Goal: Transaction & Acquisition: Purchase product/service

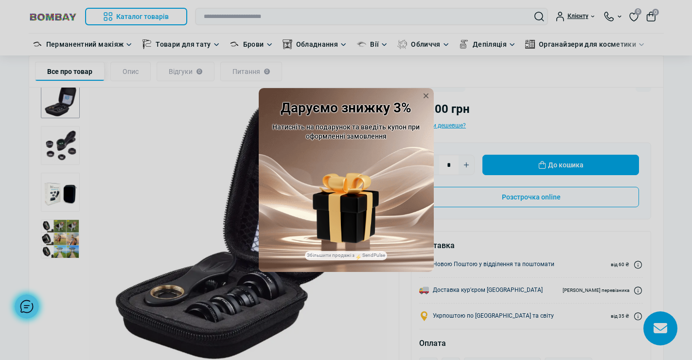
click at [57, 147] on div "Даруємо знижку 3% Натисніть на подарунок та введіть купон при оформленні замовл…" at bounding box center [346, 180] width 692 height 360
click at [425, 94] on icon at bounding box center [426, 96] width 10 height 10
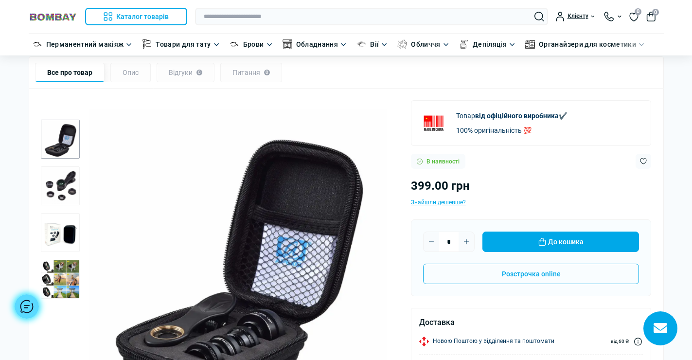
scroll to position [44, 0]
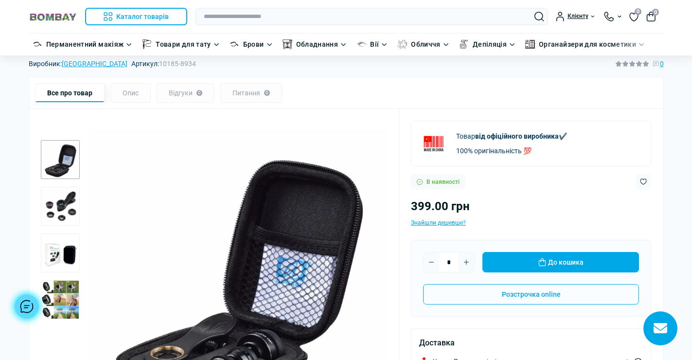
click at [62, 197] on img "2 / 4" at bounding box center [60, 206] width 39 height 39
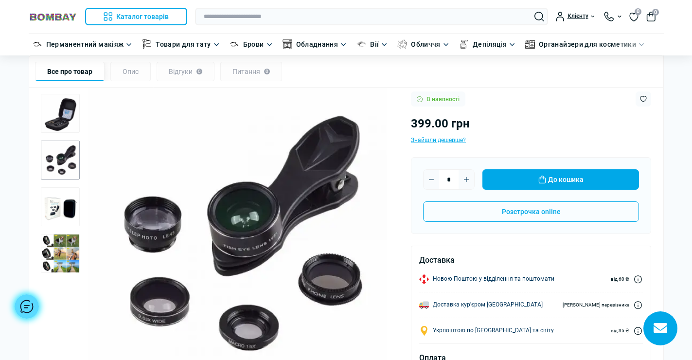
scroll to position [141, 0]
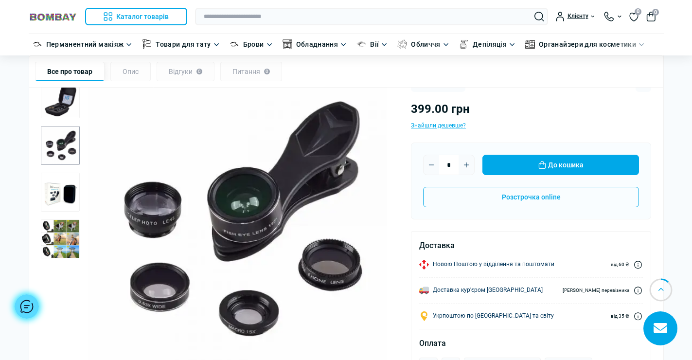
click at [60, 194] on img "3 / 4" at bounding box center [60, 192] width 39 height 39
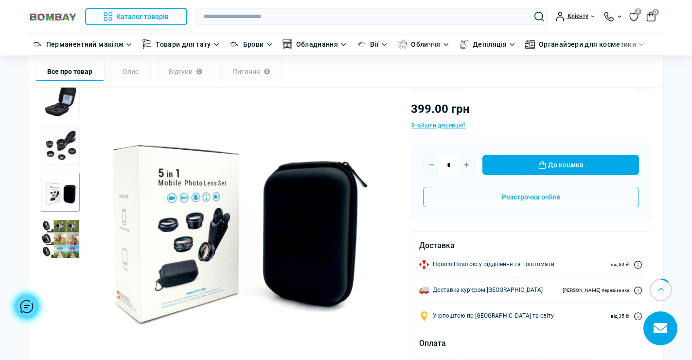
click at [59, 226] on img "4 / 4" at bounding box center [60, 239] width 39 height 39
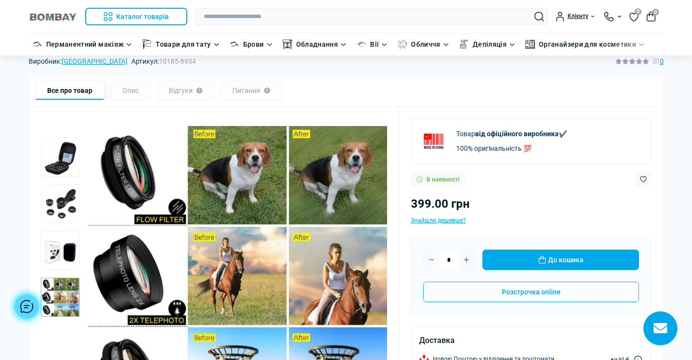
scroll to position [0, 0]
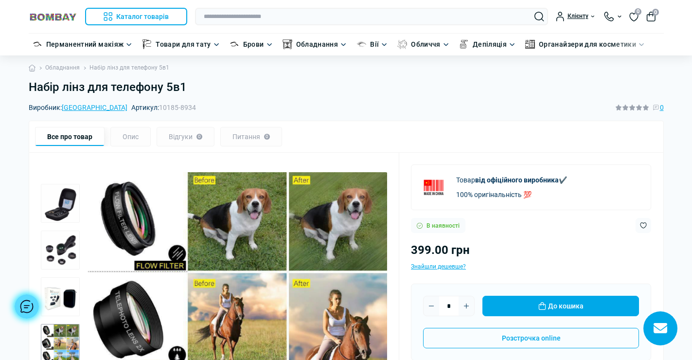
click at [69, 70] on link "Обладнання" at bounding box center [62, 67] width 35 height 9
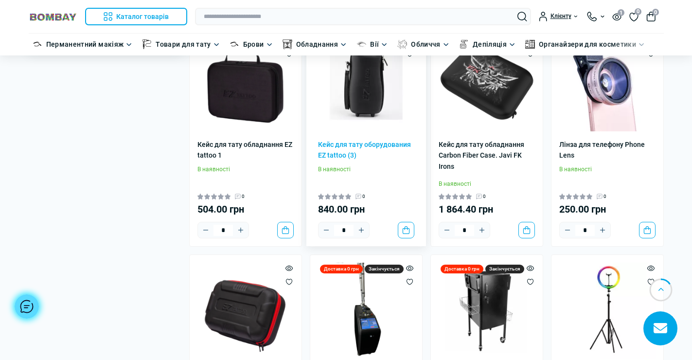
scroll to position [389, 0]
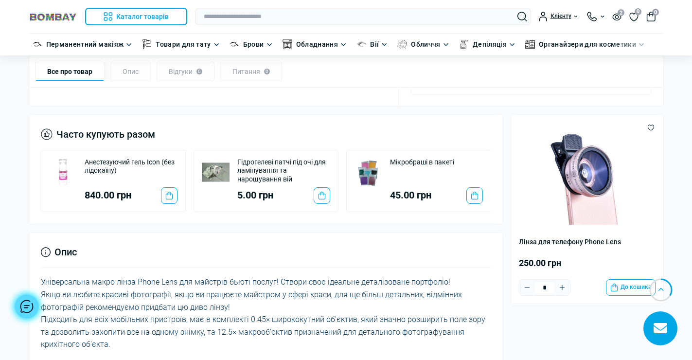
scroll to position [632, 0]
